Goal: Transaction & Acquisition: Purchase product/service

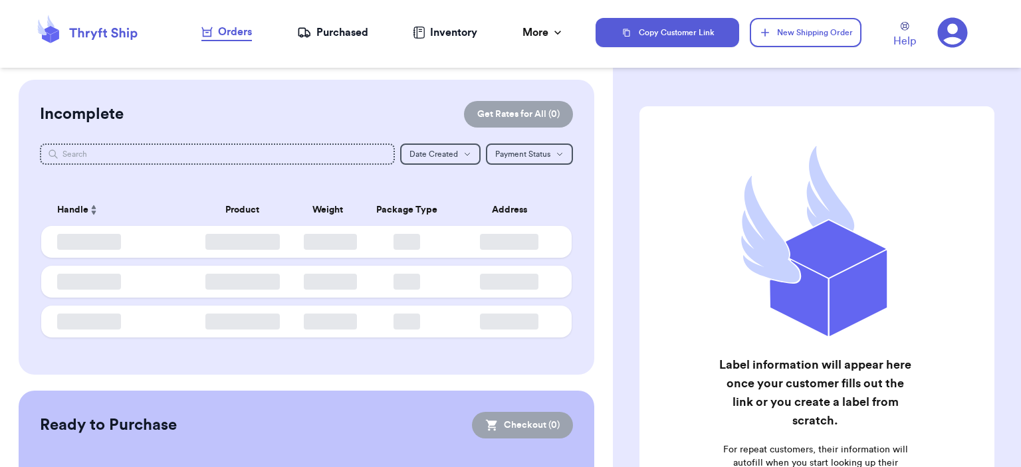
checkbox input "false"
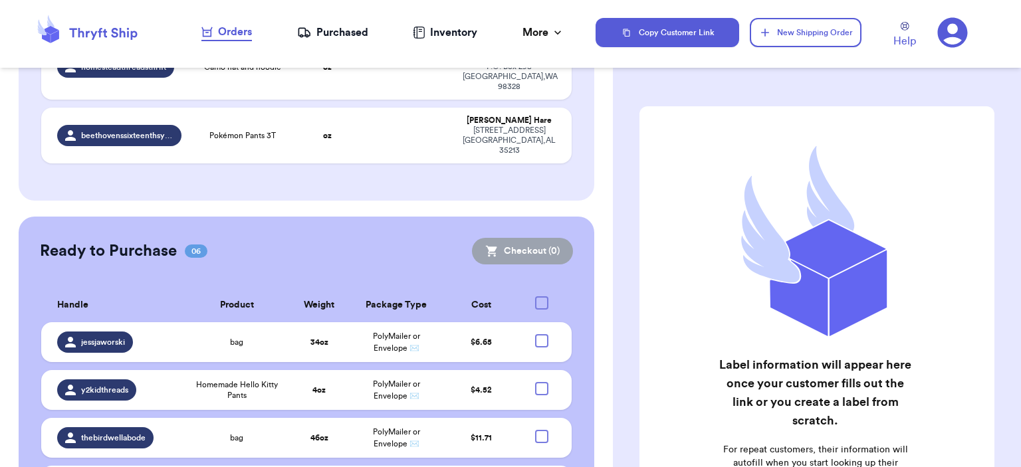
scroll to position [532, 0]
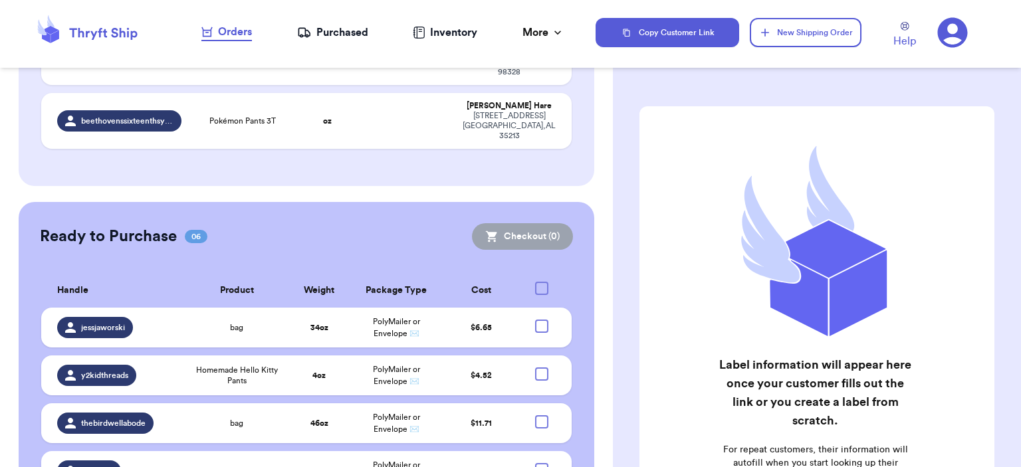
drag, startPoint x: 538, startPoint y: 326, endPoint x: 539, endPoint y: 315, distance: 11.4
click at [538, 463] on div at bounding box center [541, 469] width 13 height 13
click at [541, 463] on input "checkbox" at bounding box center [541, 463] width 1 height 1
checkbox input "true"
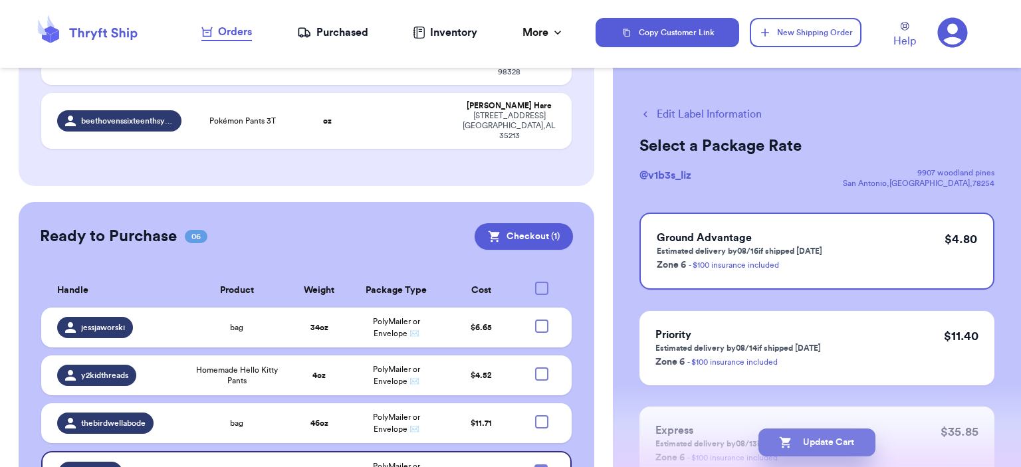
click at [816, 445] on button "Update Cart" at bounding box center [817, 443] width 117 height 28
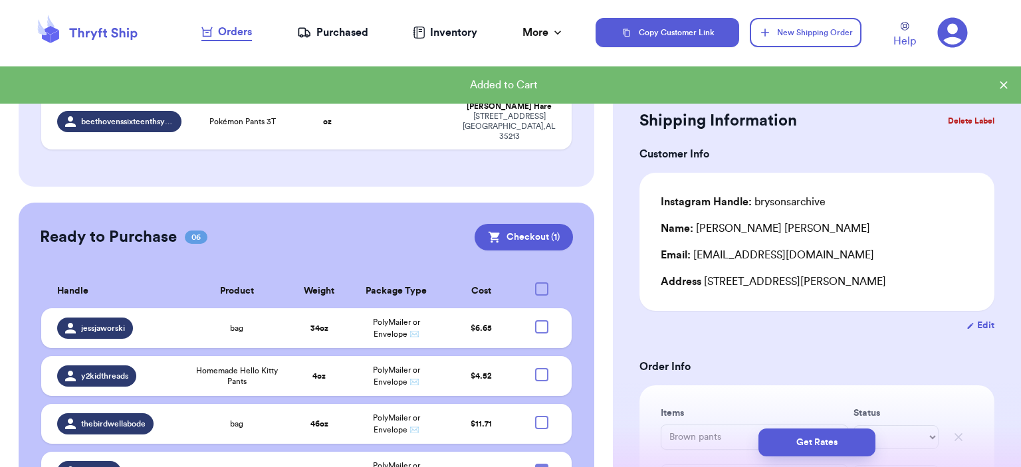
scroll to position [401, 0]
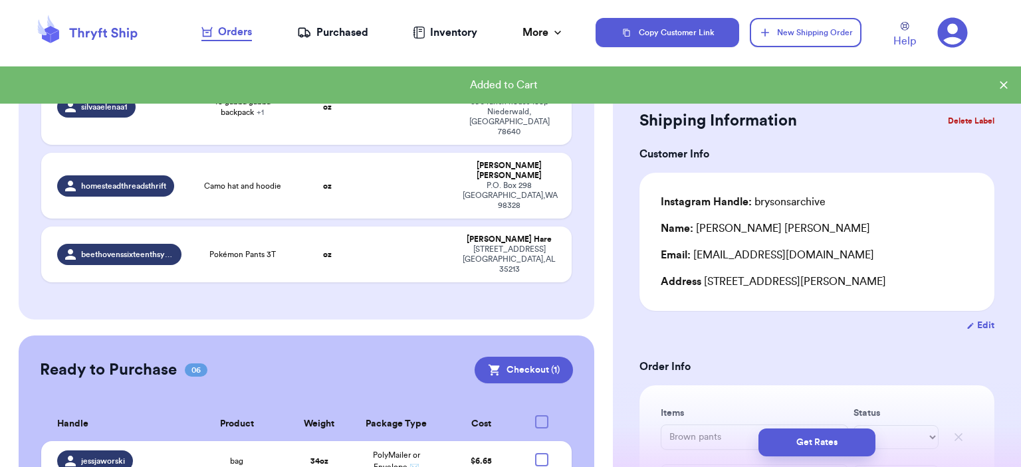
click at [523, 357] on button "Checkout ( 1 )" at bounding box center [524, 370] width 98 height 27
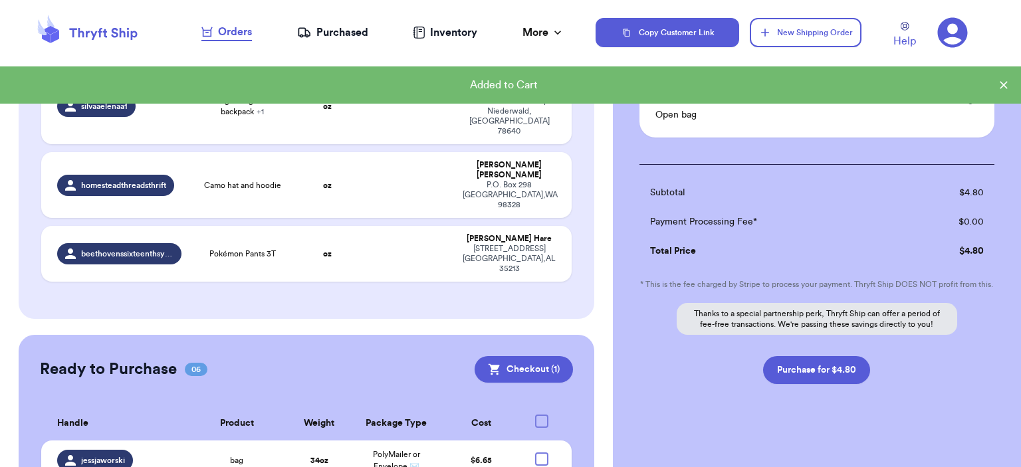
scroll to position [130, 0]
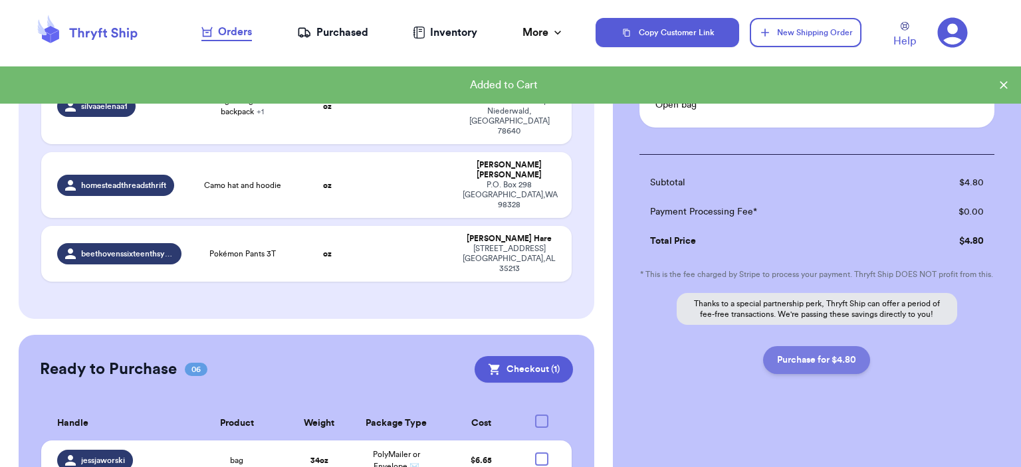
click at [846, 364] on button "Purchase for $4.80" at bounding box center [816, 360] width 107 height 28
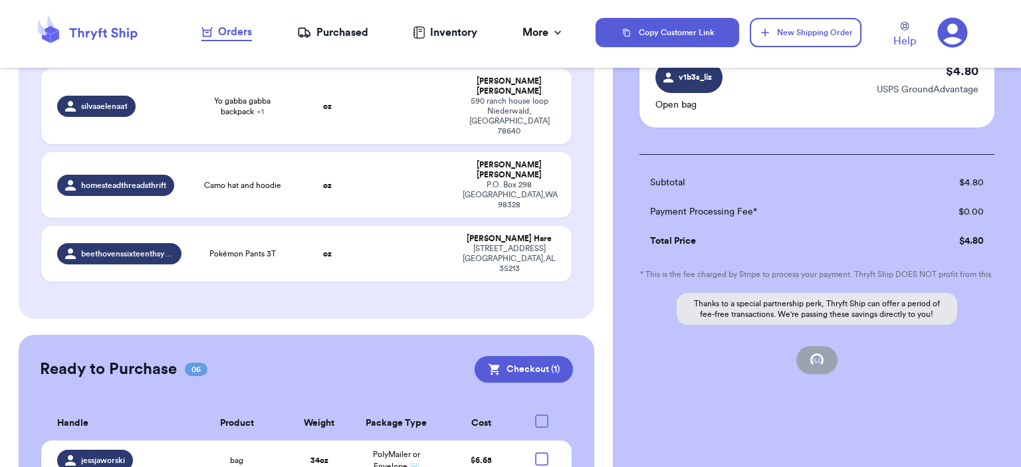
checkbox input "false"
